Goal: Task Accomplishment & Management: Manage account settings

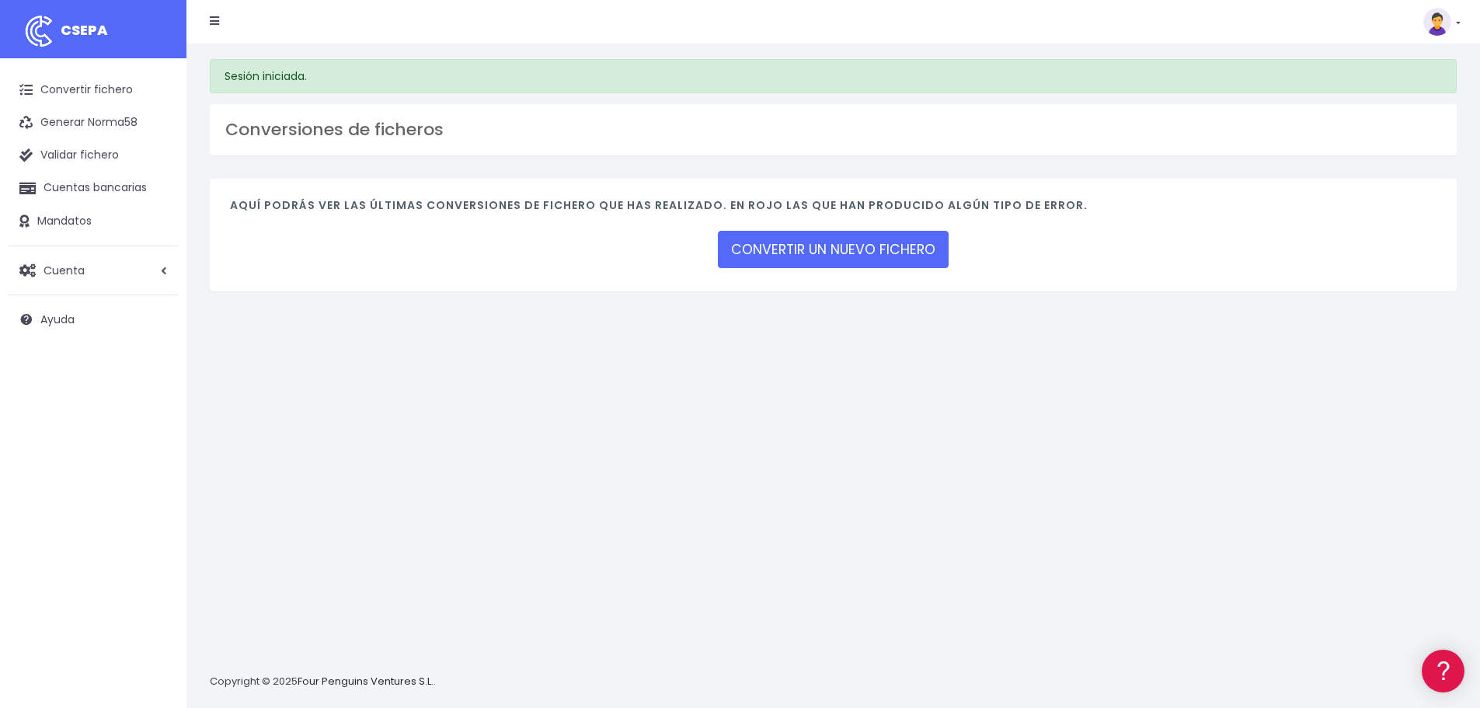
click at [65, 251] on ul "Convertir fichero Generar Norma58 Validar fichero Cuentas bancarias Mandatos Cu…" at bounding box center [93, 205] width 171 height 262
click at [55, 270] on span "Cuenta" at bounding box center [64, 270] width 41 height 16
click at [68, 361] on link "Facturación" at bounding box center [102, 364] width 154 height 28
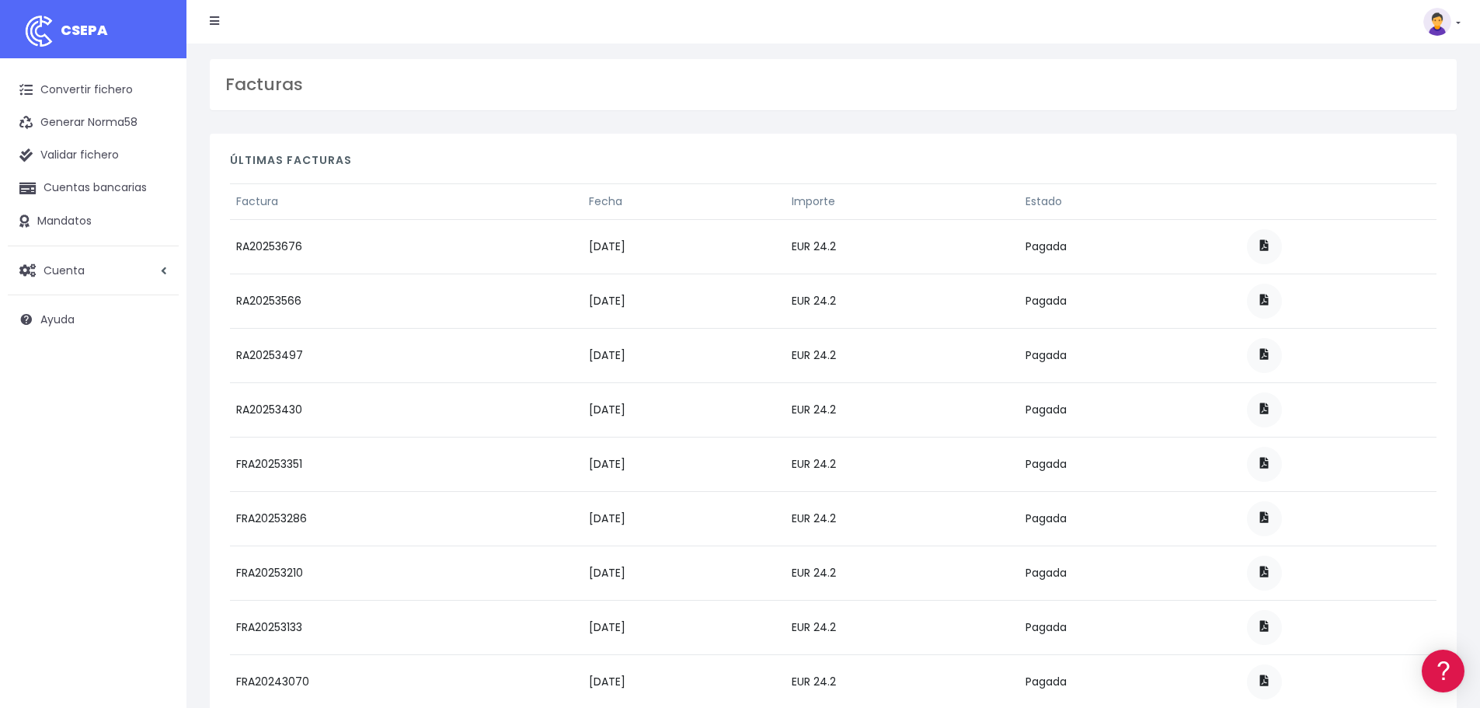
click at [1451, 19] on img at bounding box center [1438, 22] width 28 height 28
click at [1366, 210] on link "Salir" at bounding box center [1406, 215] width 107 height 29
